Goal: Information Seeking & Learning: Check status

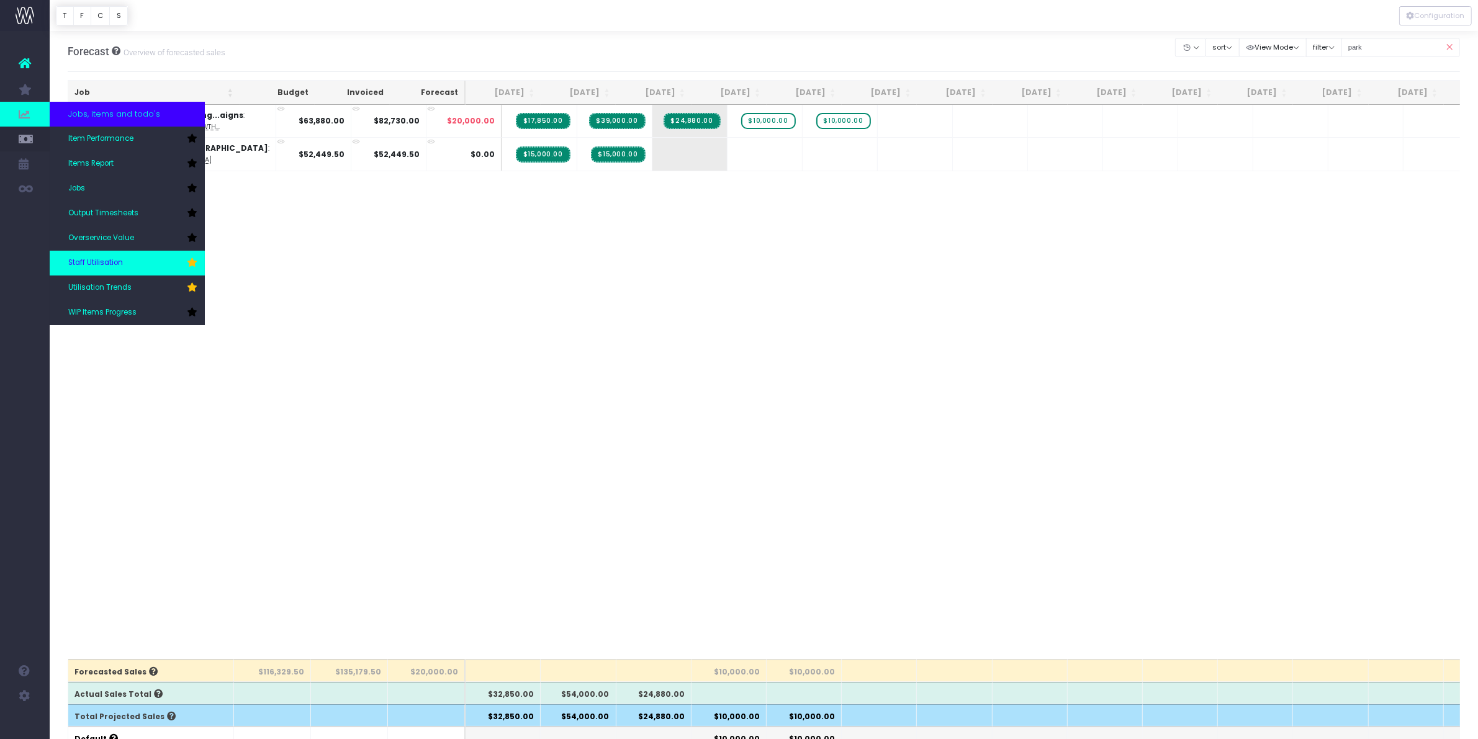
click at [109, 270] on link "Staff Utilisation" at bounding box center [127, 263] width 155 height 25
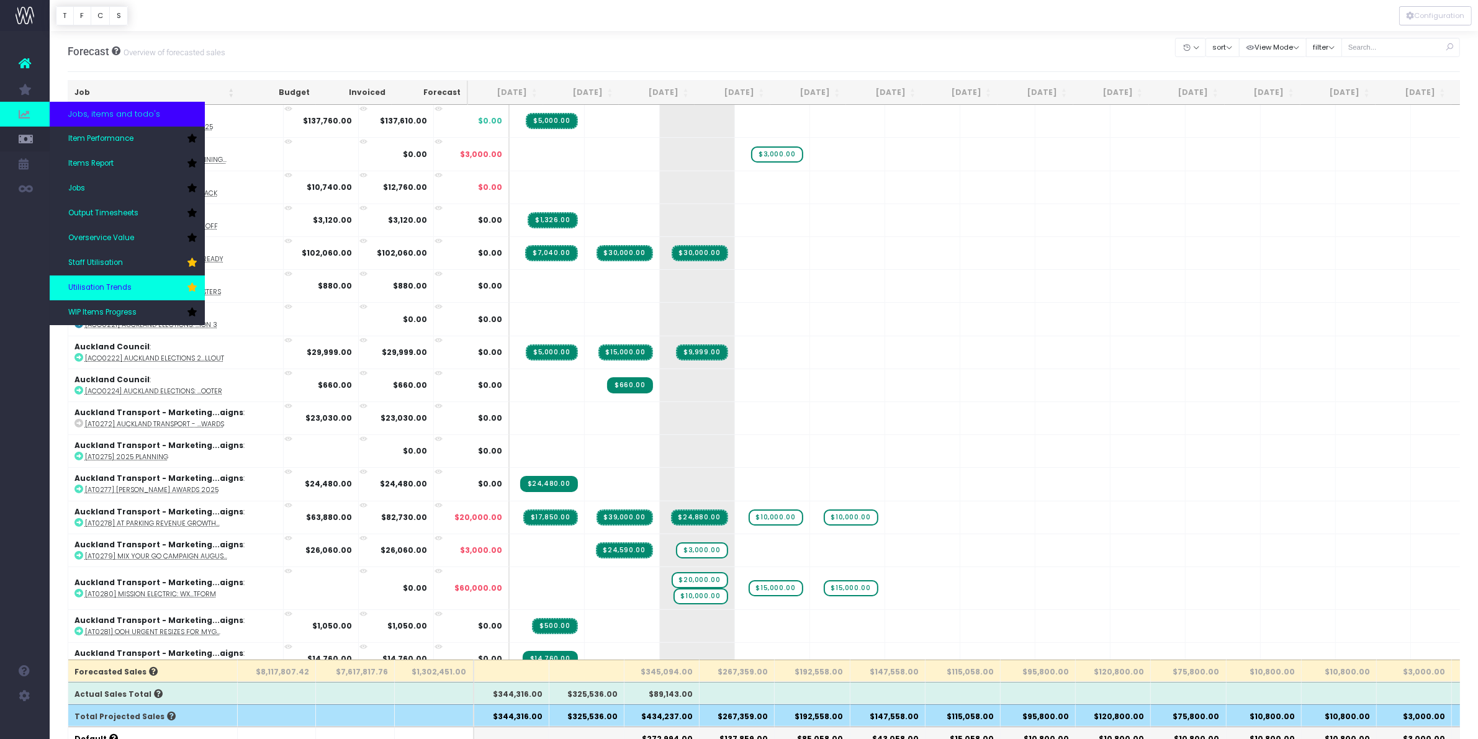
click at [107, 286] on span "Utilisation Trends" at bounding box center [99, 287] width 63 height 11
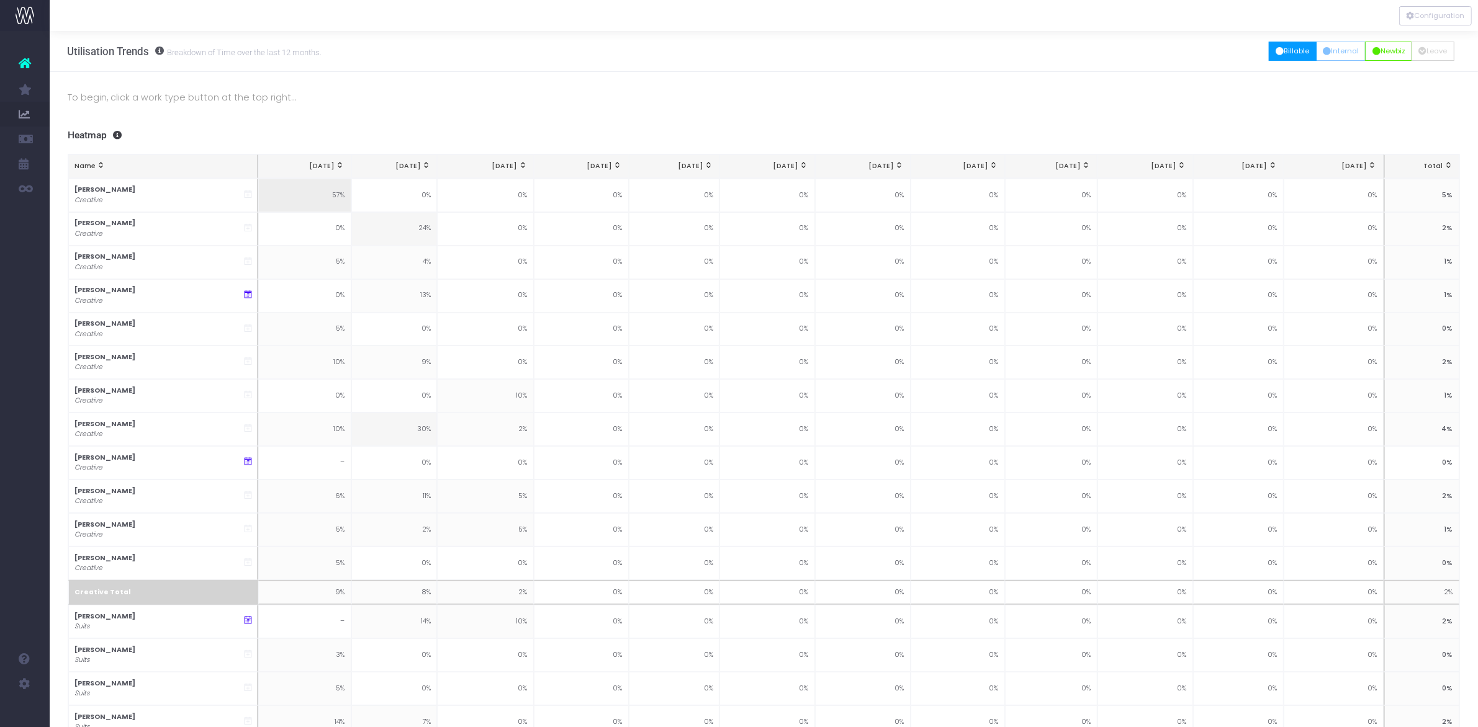
click at [1276, 58] on button "Billable" at bounding box center [1293, 51] width 48 height 19
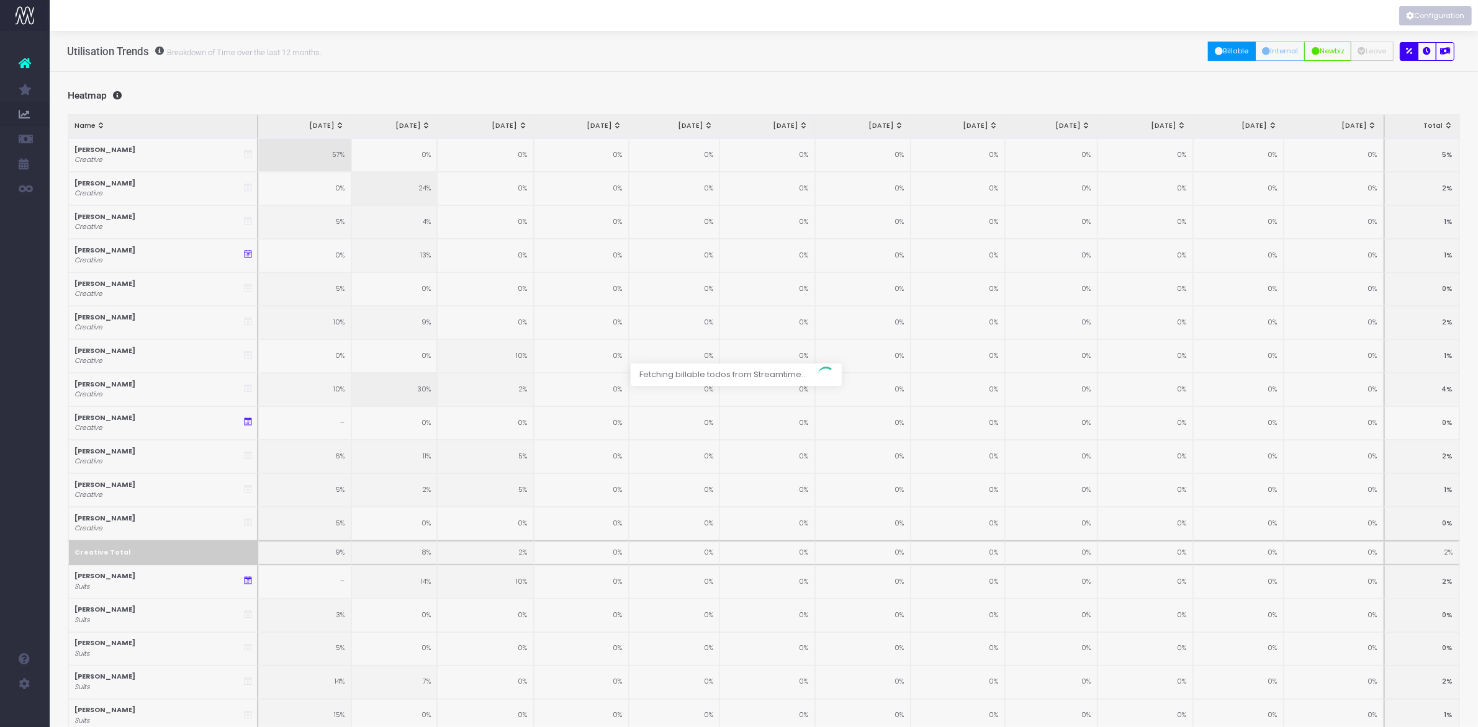
click at [1442, 11] on button "Configuration" at bounding box center [1435, 15] width 73 height 19
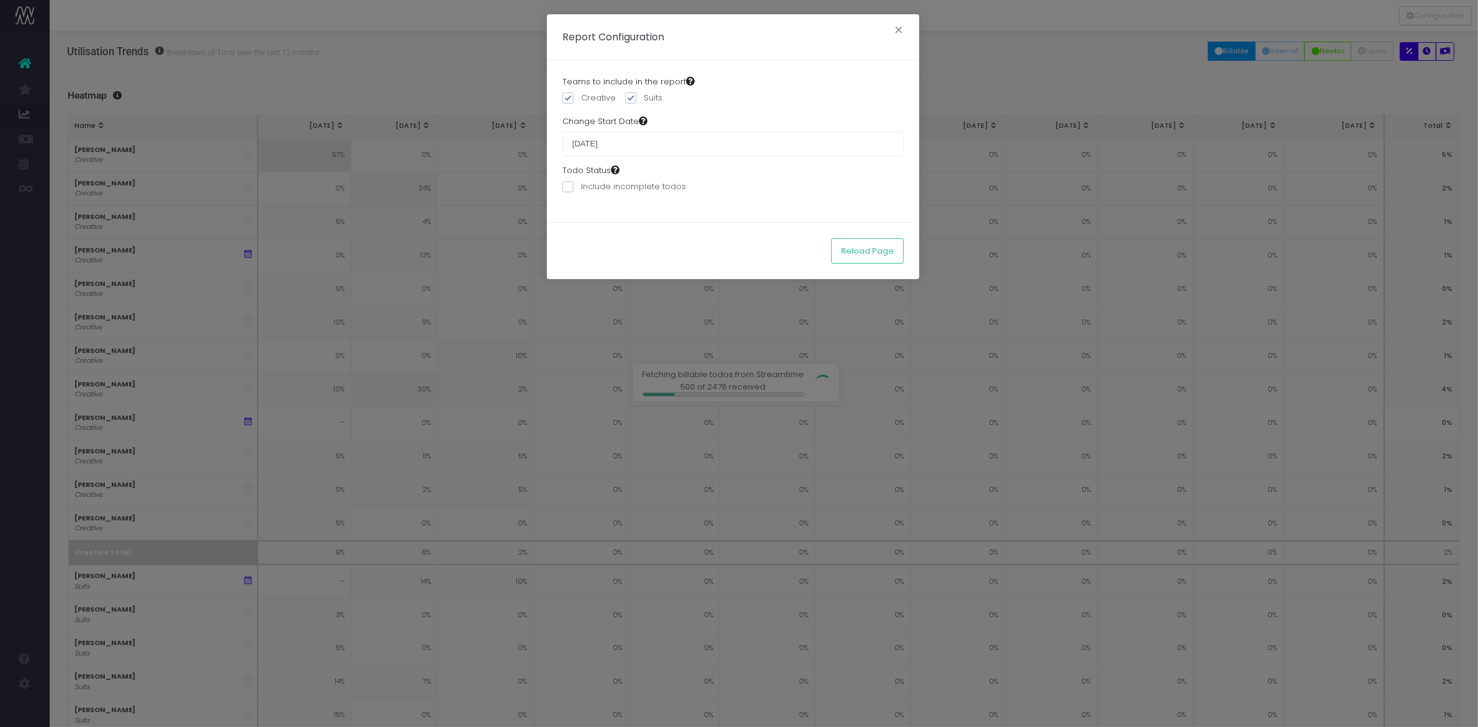
click at [627, 140] on input "[DATE]" at bounding box center [732, 144] width 341 height 25
drag, startPoint x: 635, startPoint y: 140, endPoint x: 556, endPoint y: 131, distance: 80.0
click at [556, 131] on div "Teams to include in the report Creative Suits Change Start Date 01 June 2025 To…" at bounding box center [733, 141] width 372 height 162
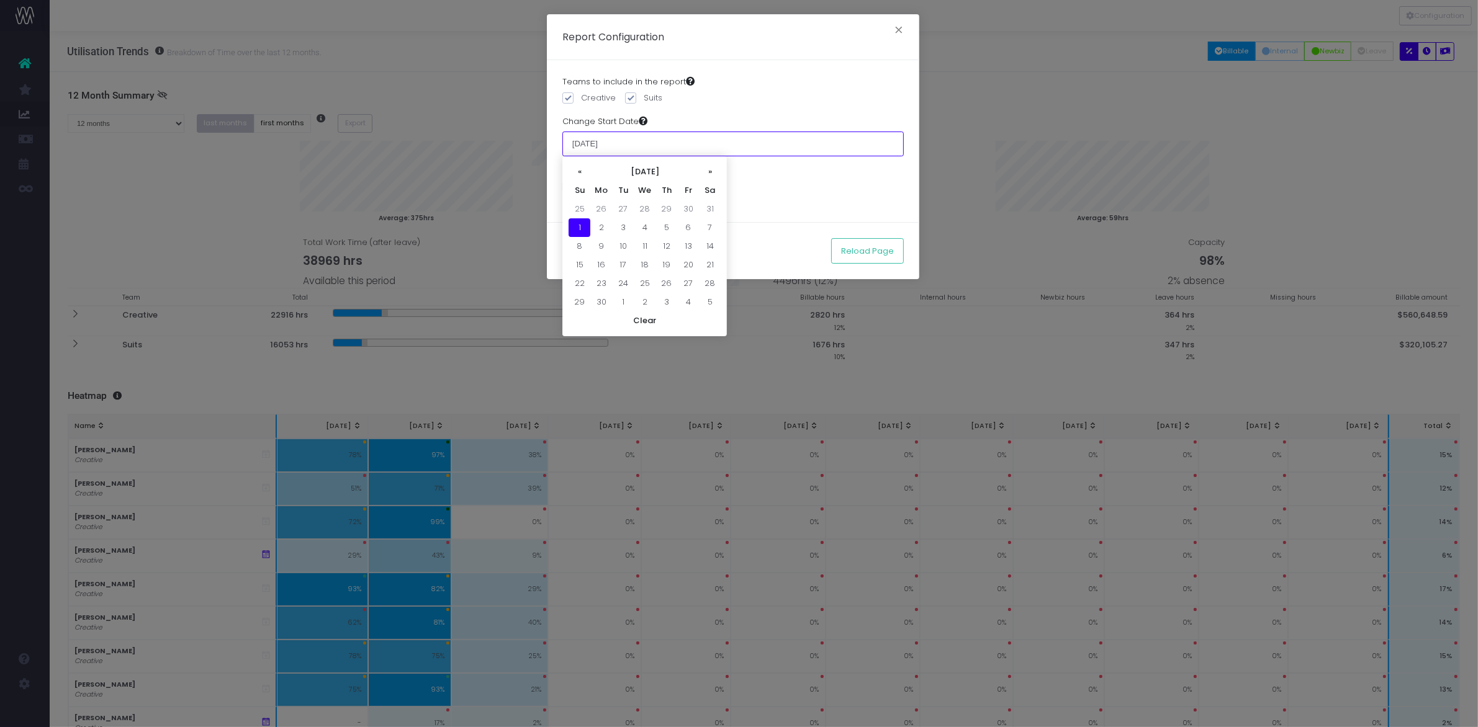
click at [767, 141] on input "[DATE]" at bounding box center [732, 144] width 341 height 25
click at [626, 299] on td "1" at bounding box center [623, 302] width 22 height 19
type input "01 July 2025"
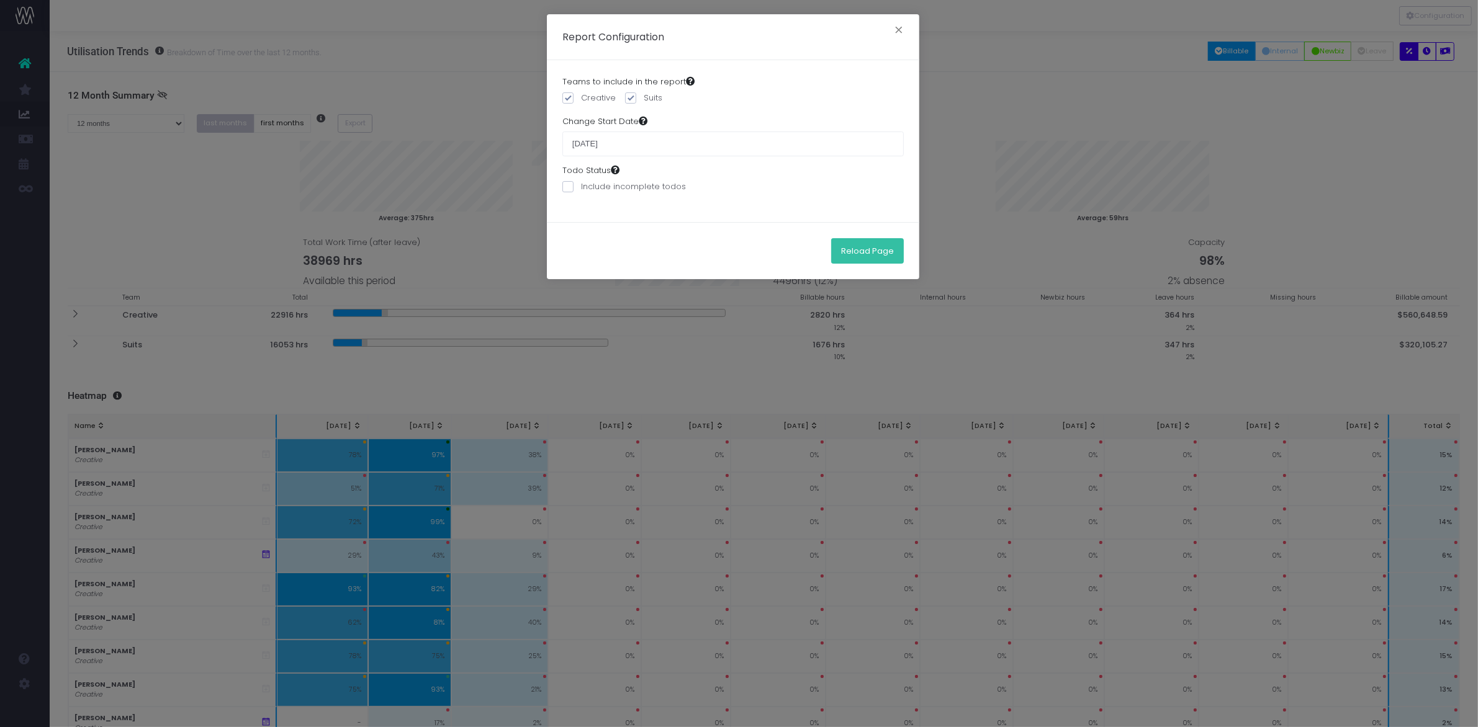
click at [881, 262] on button "Reload Page" at bounding box center [867, 250] width 73 height 25
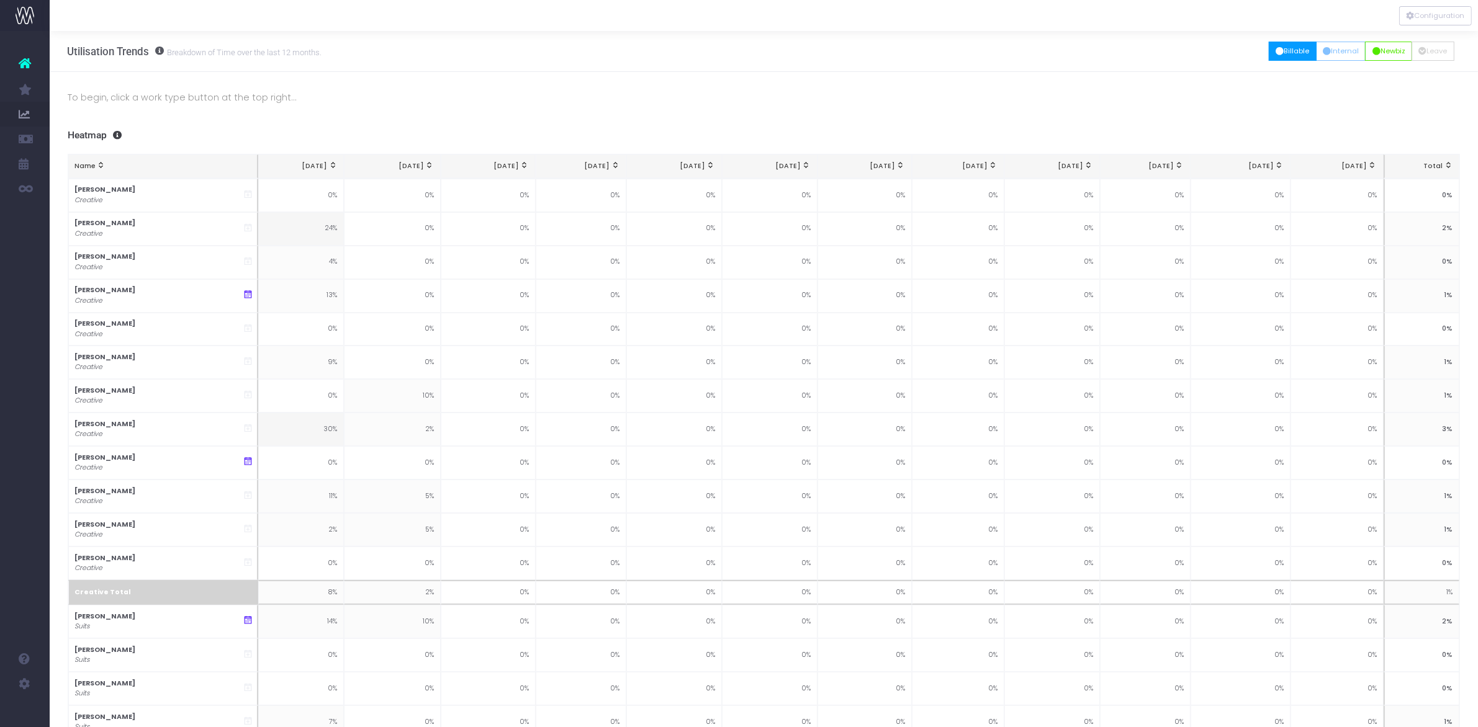
click at [1276, 52] on icon "button" at bounding box center [1280, 52] width 8 height 0
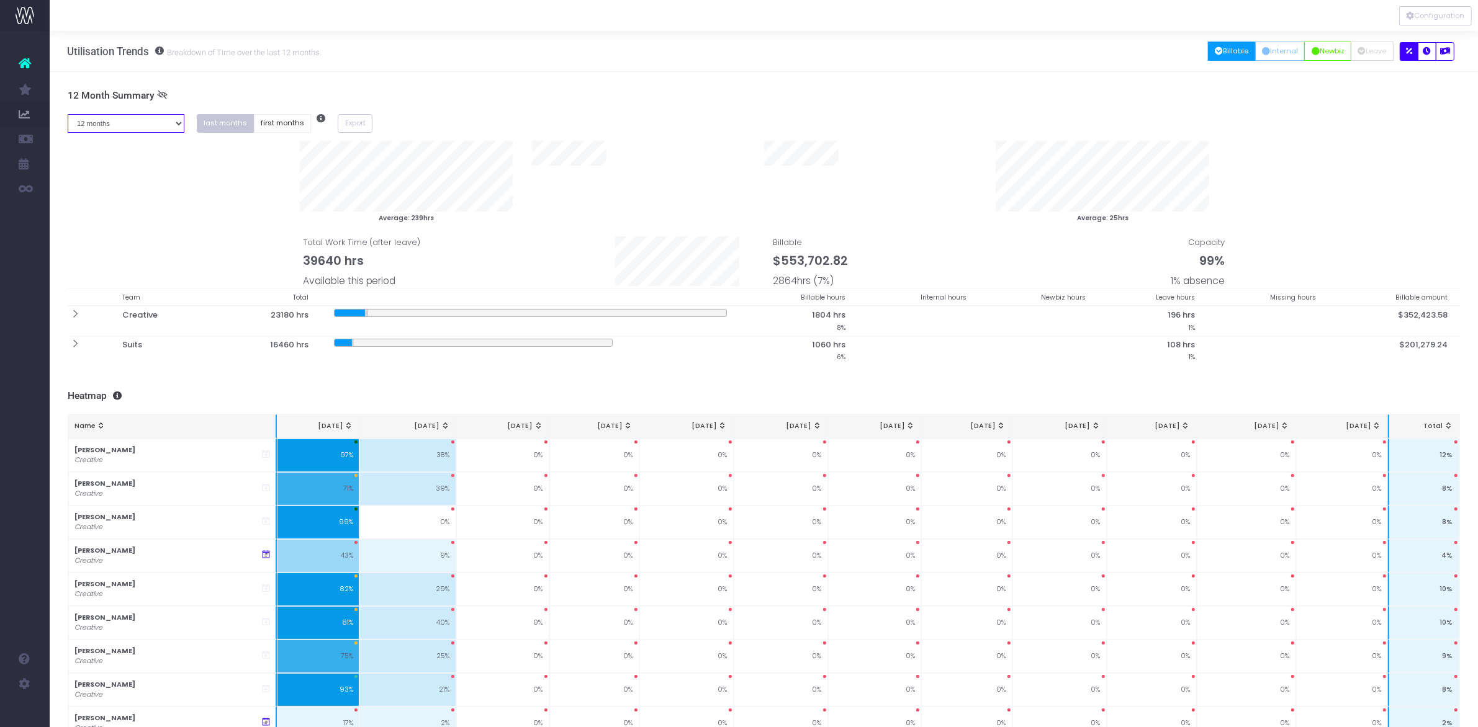
click at [174, 125] on select "1 month 2 months 3 months 4 months 5 months 6 months 7 months 8 months 9 months…" at bounding box center [126, 123] width 117 height 19
select select "one"
click at [68, 114] on select "1 month 2 months 3 months 4 months 5 months 6 months 7 months 8 months 9 months…" at bounding box center [126, 123] width 117 height 19
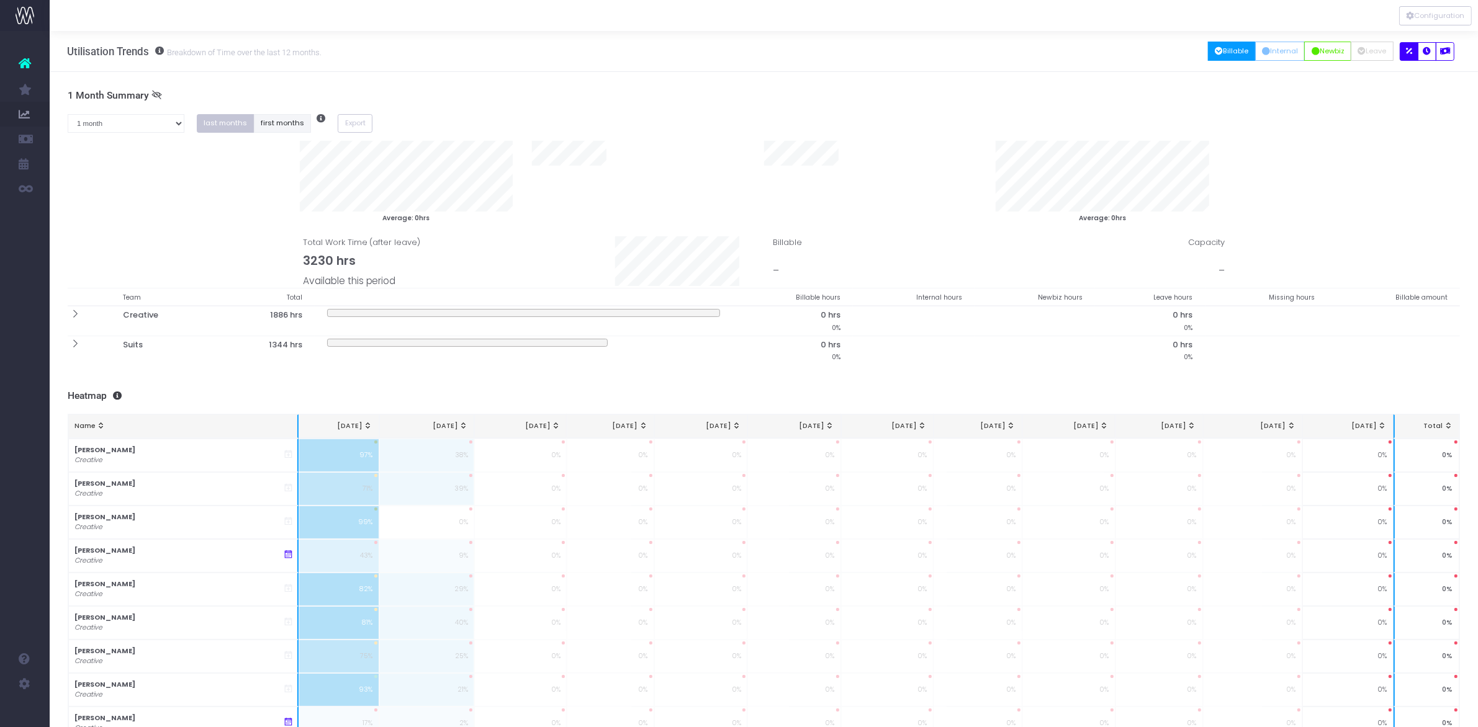
click at [281, 127] on button "first months" at bounding box center [283, 123] width 58 height 19
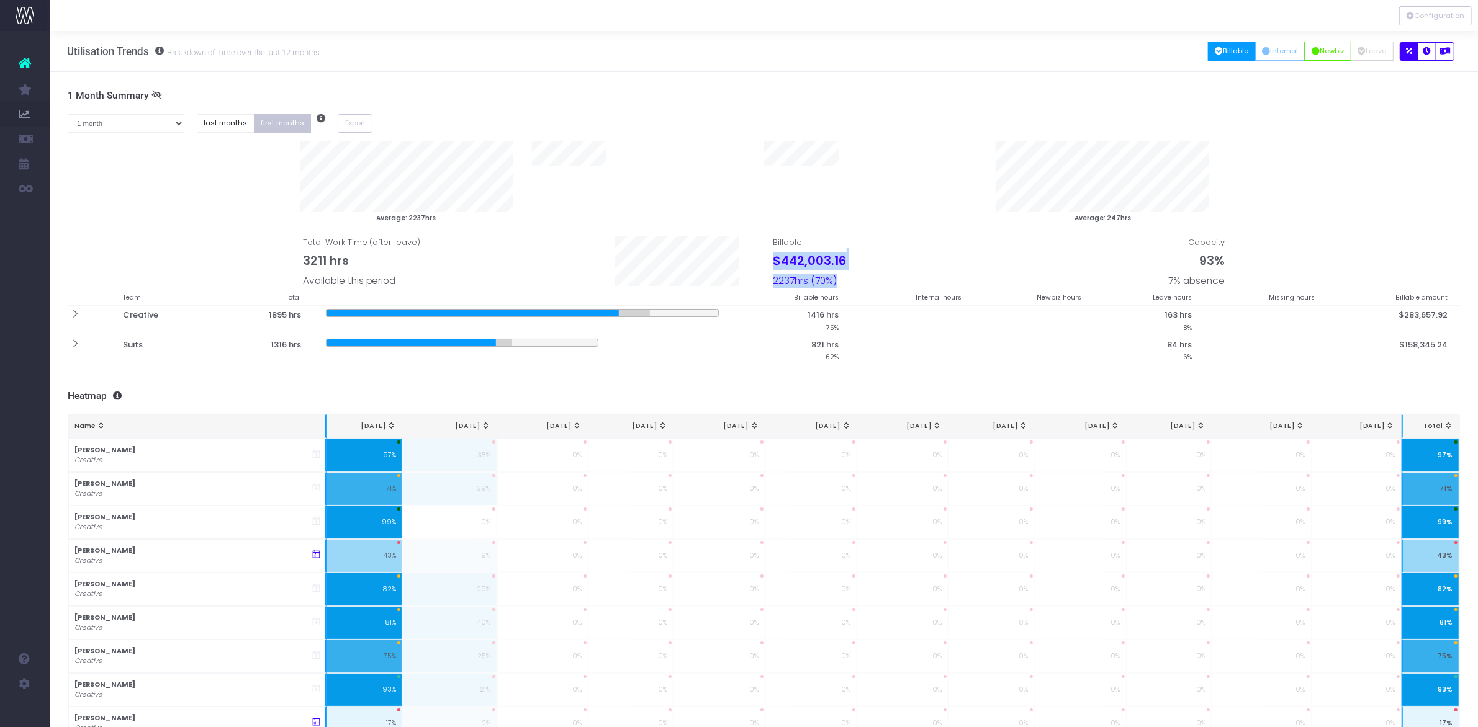
drag, startPoint x: 773, startPoint y: 259, endPoint x: 873, endPoint y: 274, distance: 101.0
click at [873, 274] on div "Billable $442,003.16 2237hrs (70%)" at bounding box center [881, 256] width 235 height 64
click at [892, 259] on div "Billable $442,003.16 2237hrs (70%)" at bounding box center [881, 256] width 235 height 64
drag, startPoint x: 771, startPoint y: 255, endPoint x: 851, endPoint y: 268, distance: 81.1
click at [851, 268] on div "Billable $442,003.16 2237hrs (70%)" at bounding box center [881, 256] width 235 height 64
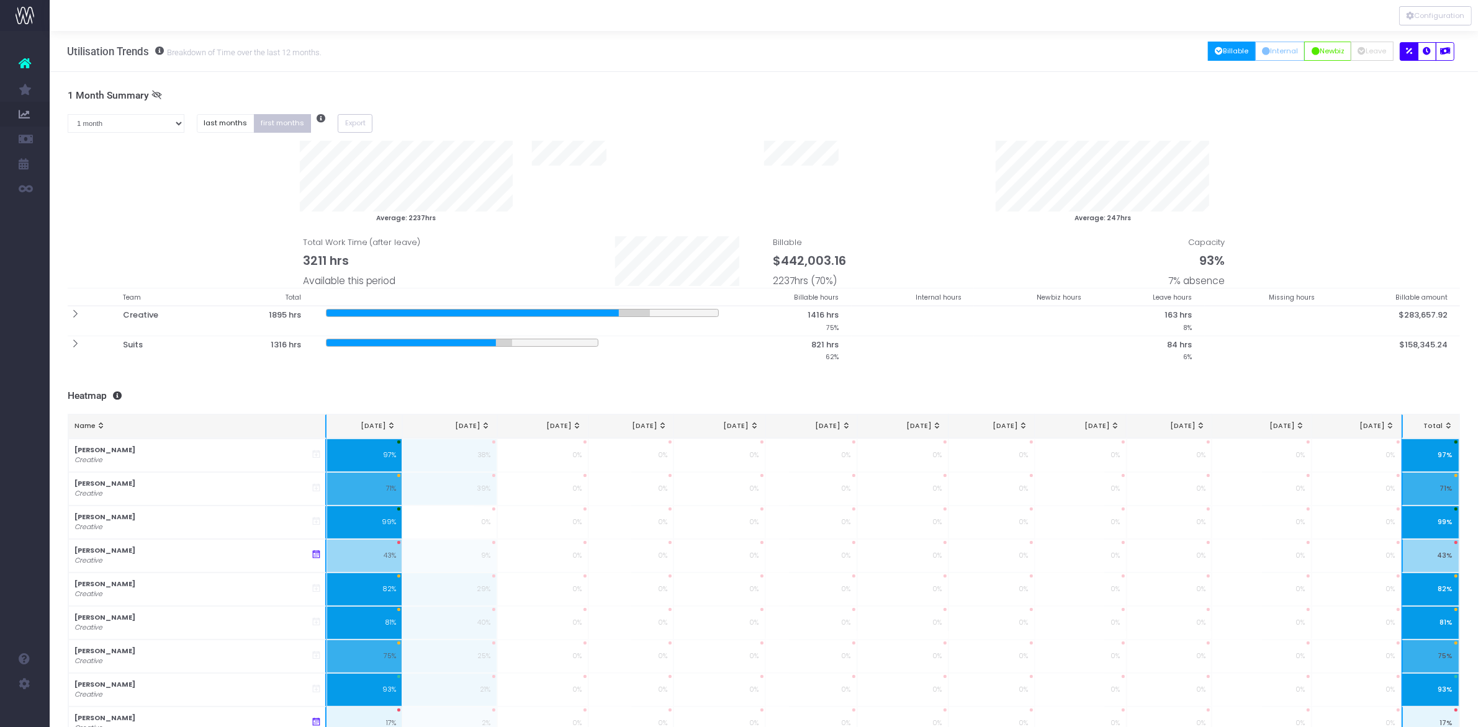
click at [911, 265] on div "Billable $442,003.16 2237hrs (70%)" at bounding box center [881, 256] width 235 height 64
click at [1280, 50] on button "Internal" at bounding box center [1280, 51] width 50 height 19
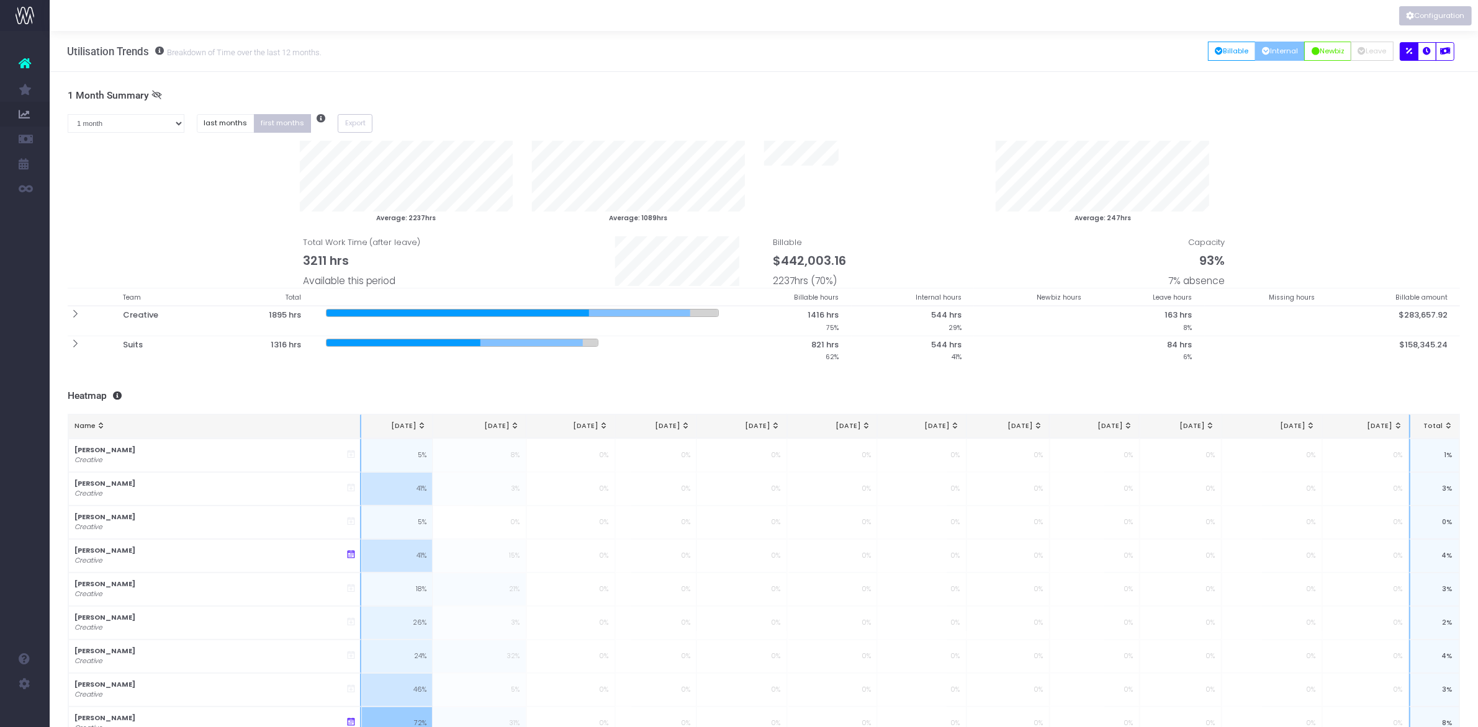
click at [1430, 23] on button "Configuration" at bounding box center [1435, 15] width 73 height 19
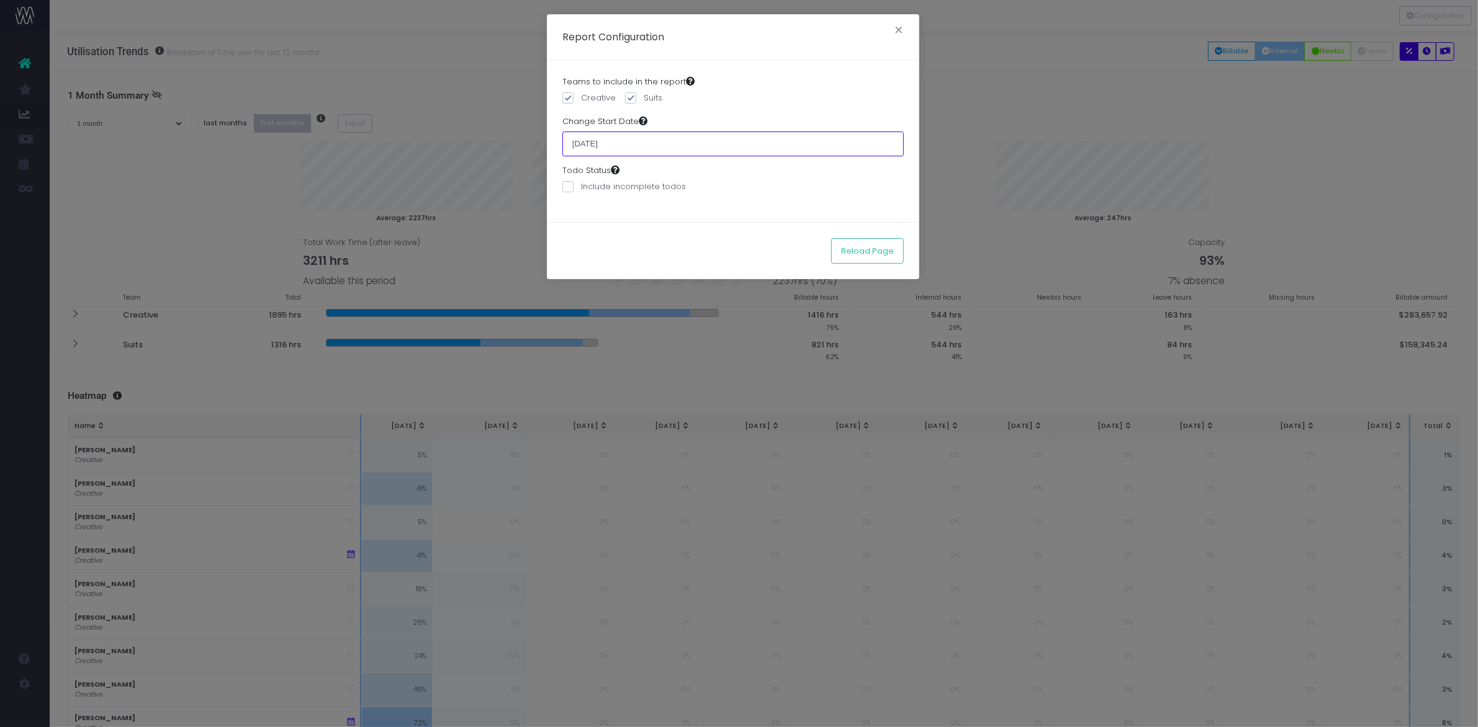
click at [608, 147] on input "01 July 2025" at bounding box center [732, 144] width 341 height 25
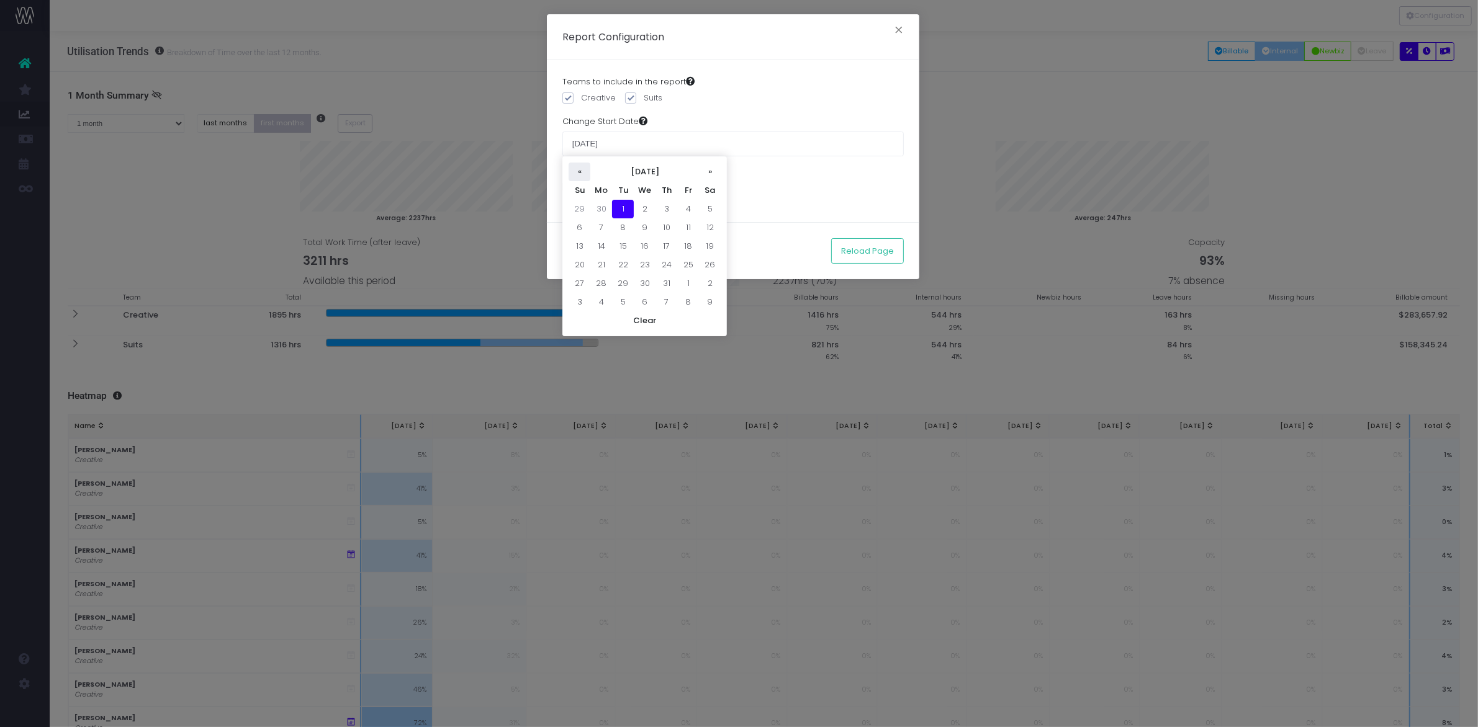
click at [575, 176] on th "«" at bounding box center [580, 172] width 22 height 19
click at [583, 227] on td "1" at bounding box center [580, 227] width 22 height 19
type input "[DATE]"
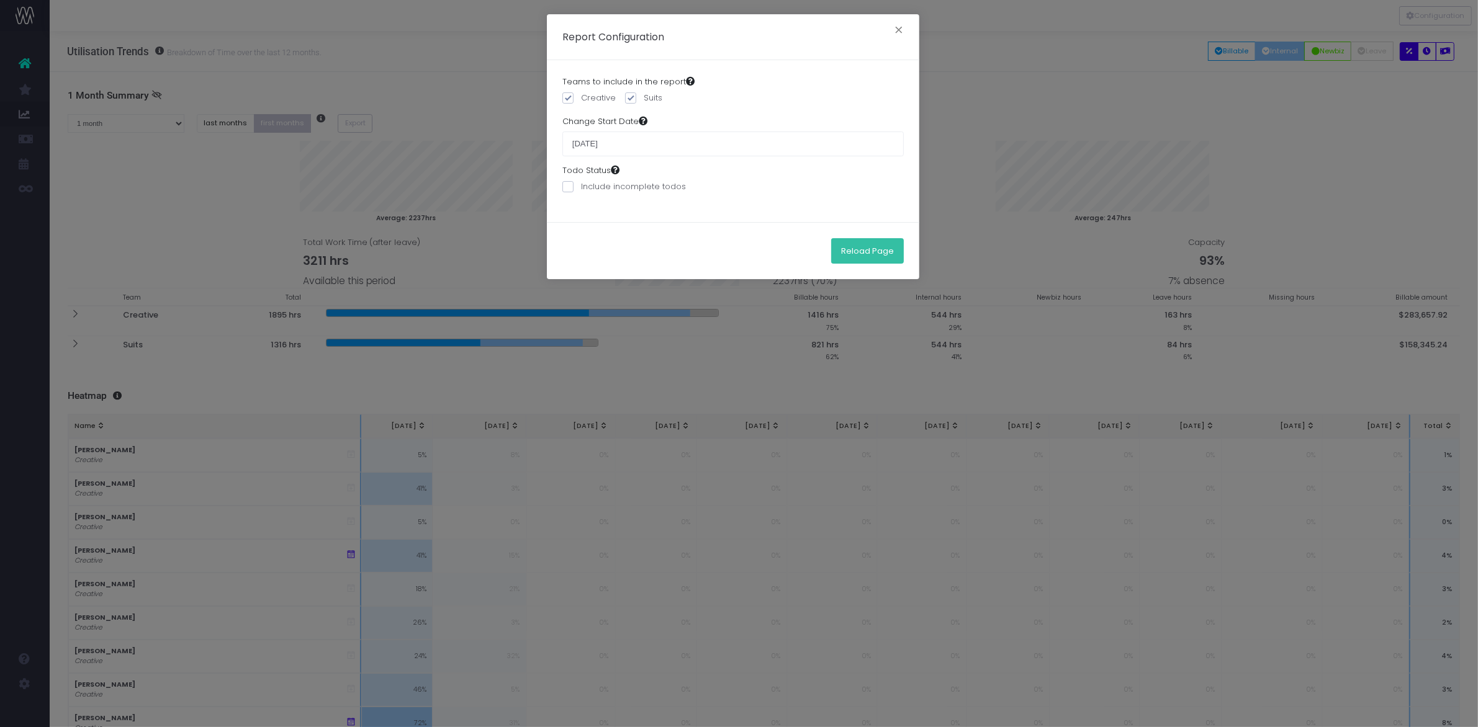
click at [869, 245] on button "Reload Page" at bounding box center [867, 250] width 73 height 25
